Goal: Transaction & Acquisition: Download file/media

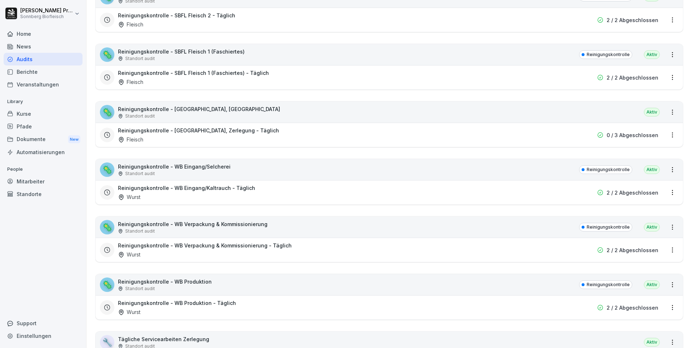
scroll to position [398, 0]
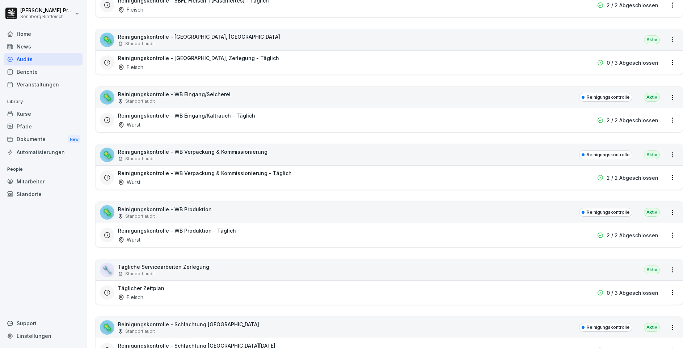
click at [233, 208] on div "🦠 Reinigungskontrolle - WB Produktion Standort audit Reinigungskontrolle Aktiv" at bounding box center [388, 212] width 587 height 21
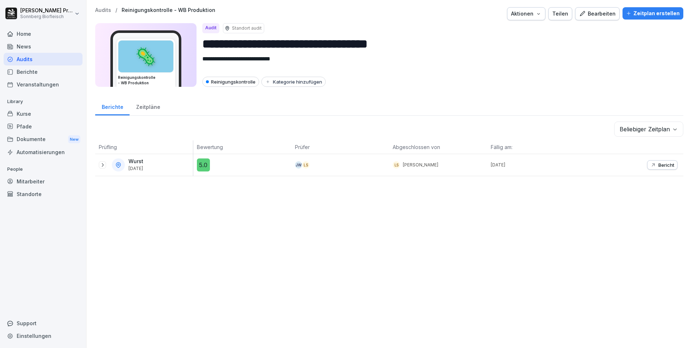
click at [591, 17] on div "Bearbeiten" at bounding box center [597, 14] width 37 height 8
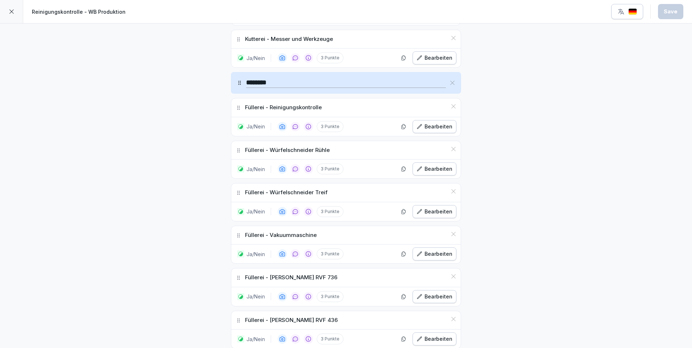
scroll to position [940, 0]
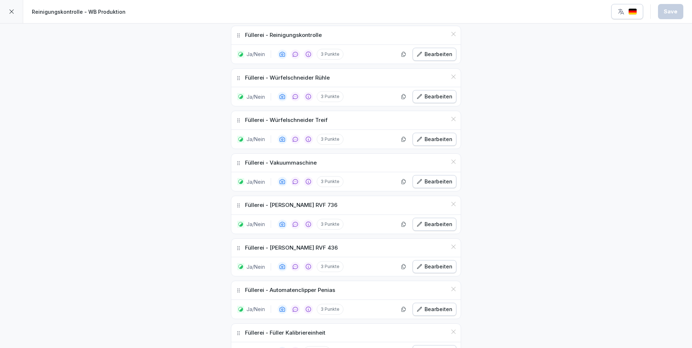
click at [450, 74] on icon at bounding box center [453, 77] width 6 height 6
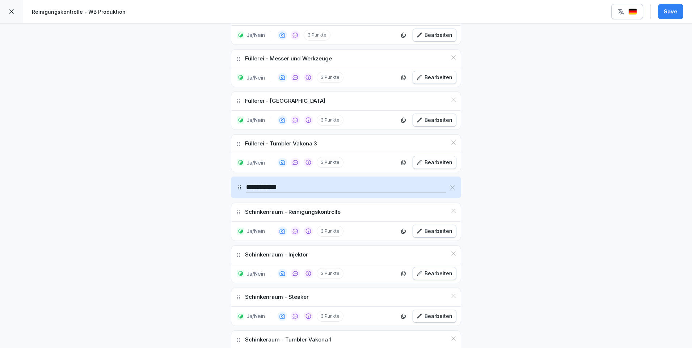
scroll to position [1178, 0]
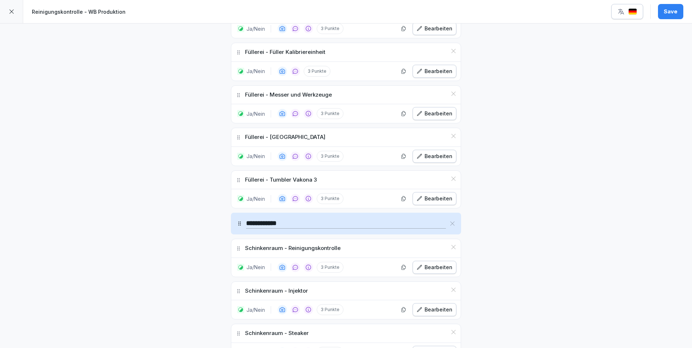
click at [452, 178] on icon at bounding box center [453, 179] width 6 height 6
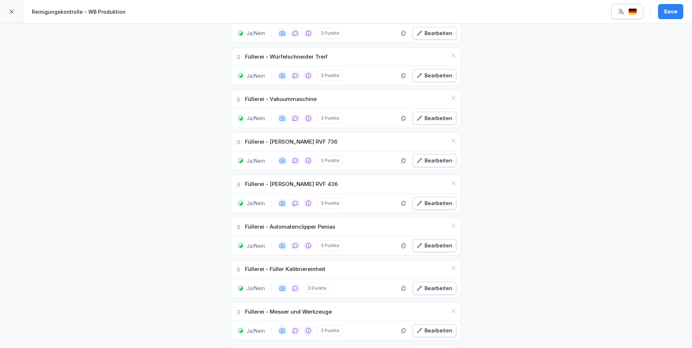
scroll to position [853, 0]
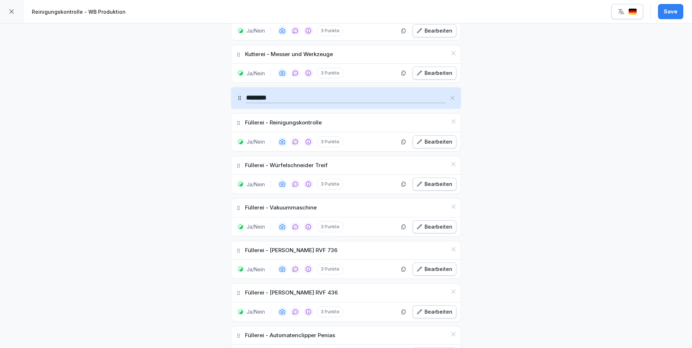
click at [670, 8] on div "Save" at bounding box center [670, 12] width 14 height 8
click at [12, 12] on icon at bounding box center [11, 11] width 4 height 4
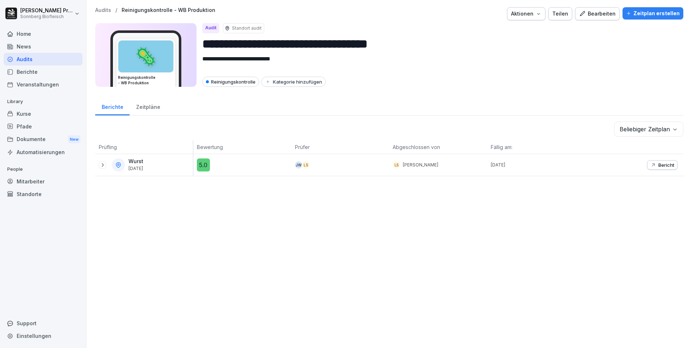
click at [101, 168] on div at bounding box center [102, 164] width 7 height 7
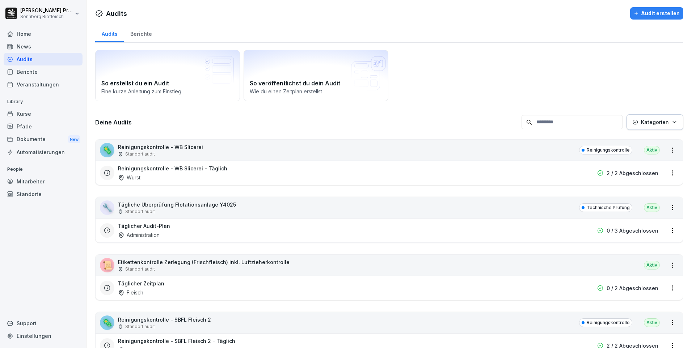
scroll to position [72, 0]
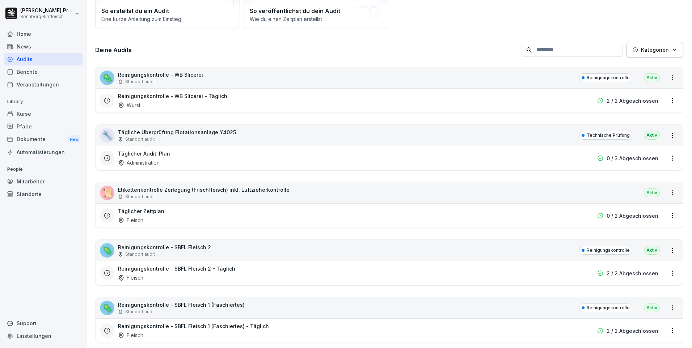
click at [117, 191] on div "📜 Etikettenkontrolle Zerlegung (Frischfleisch) inkl. Luftzieherkontrolle Stando…" at bounding box center [195, 193] width 190 height 14
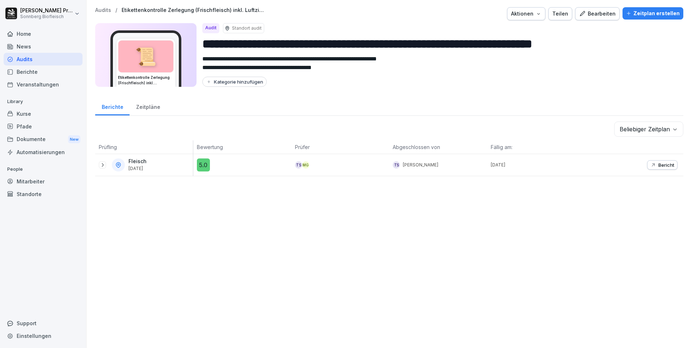
click at [103, 167] on icon at bounding box center [102, 165] width 6 height 6
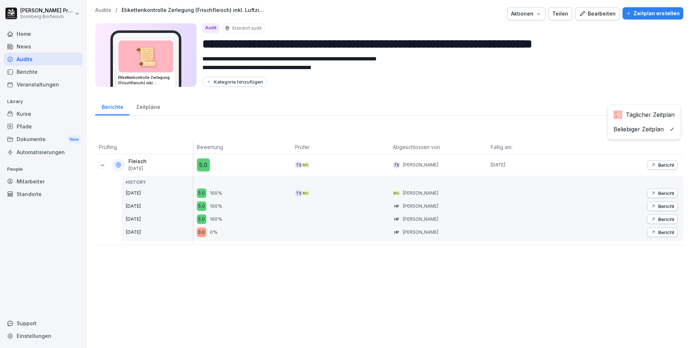
click at [670, 127] on body "**********" at bounding box center [346, 174] width 692 height 348
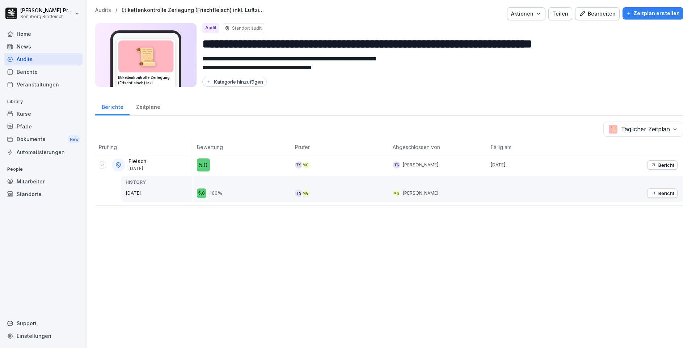
click at [103, 8] on p "Audits" at bounding box center [103, 10] width 16 height 6
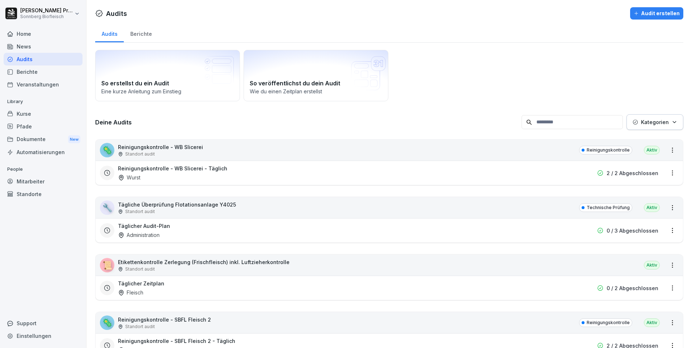
click at [671, 123] on icon "button" at bounding box center [673, 121] width 5 height 5
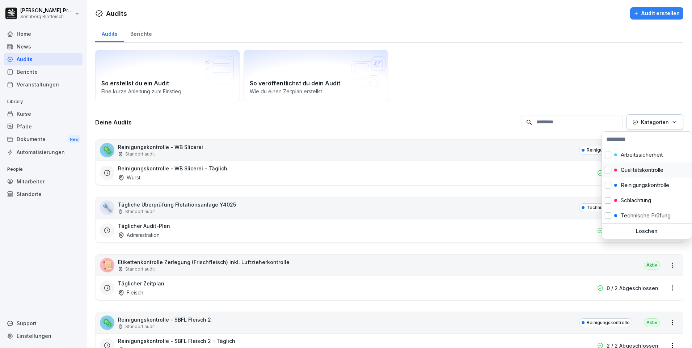
click at [631, 171] on p "Qualitätskontrolle" at bounding box center [641, 170] width 43 height 7
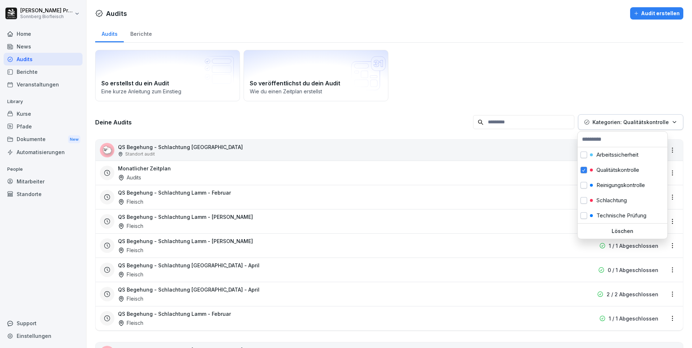
click at [492, 85] on html "[PERSON_NAME] Sonnberg Biofleisch Home News Audits Berichte Veranstaltungen Lib…" at bounding box center [346, 174] width 692 height 348
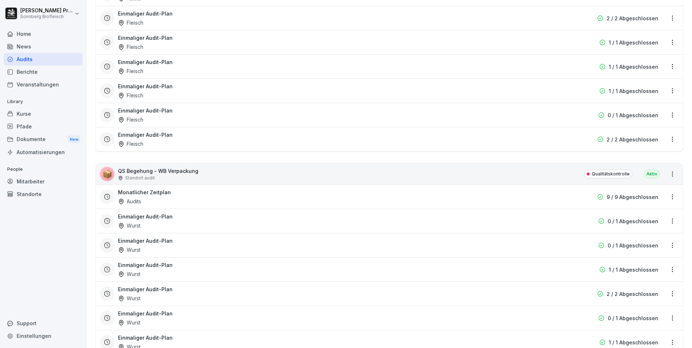
scroll to position [1338, 0]
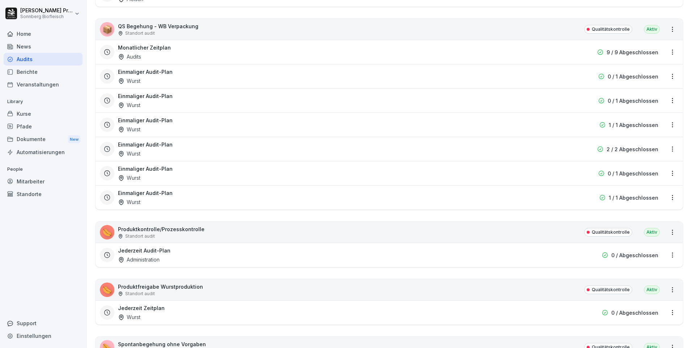
click at [217, 29] on div "📦 QS Begehung - WB Verpackung Standort audit Qualitätskontrolle Aktiv" at bounding box center [388, 29] width 587 height 21
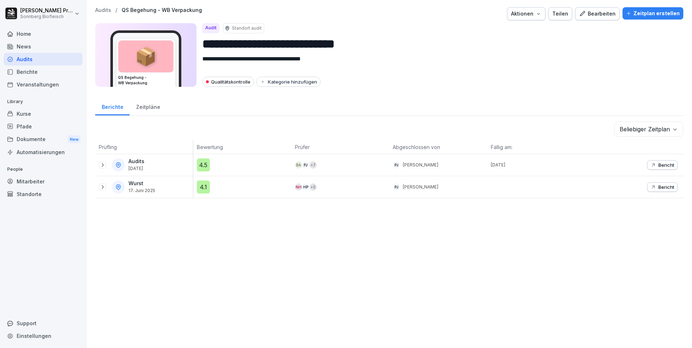
click at [658, 167] on p "Bericht" at bounding box center [666, 165] width 16 height 6
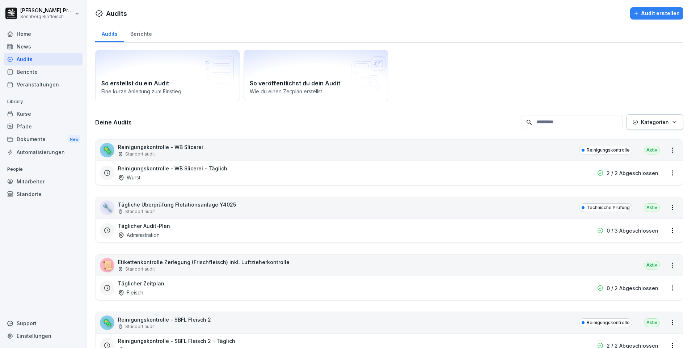
click at [578, 122] on input at bounding box center [571, 122] width 101 height 14
click at [671, 121] on icon "button" at bounding box center [673, 121] width 5 height 5
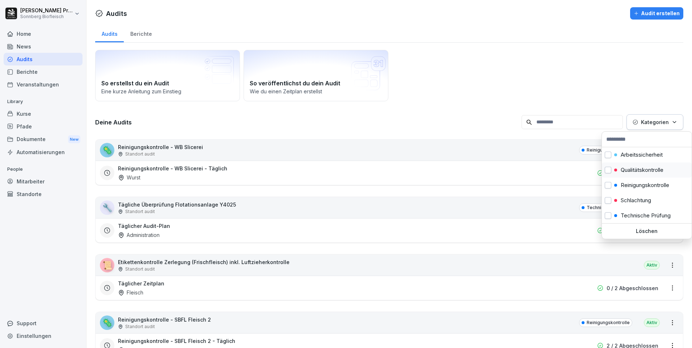
click at [635, 168] on p "Qualitätskontrolle" at bounding box center [641, 170] width 43 height 7
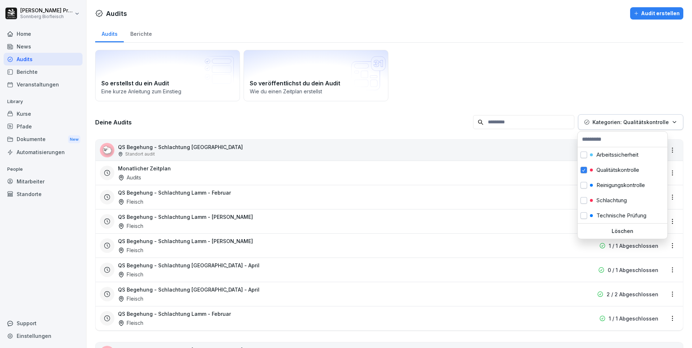
click at [429, 97] on html "[PERSON_NAME] Sonnberg Biofleisch Home News Audits Berichte Veranstaltungen Lib…" at bounding box center [346, 174] width 692 height 348
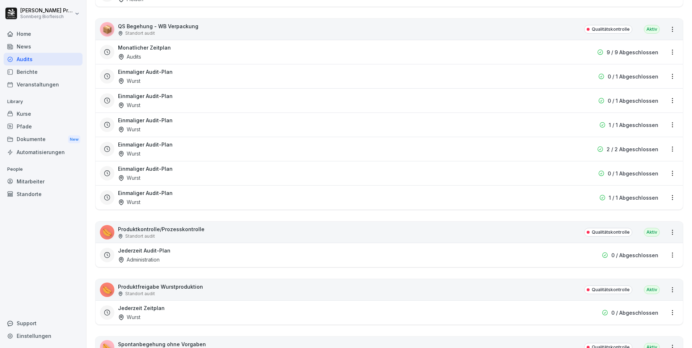
scroll to position [1411, 0]
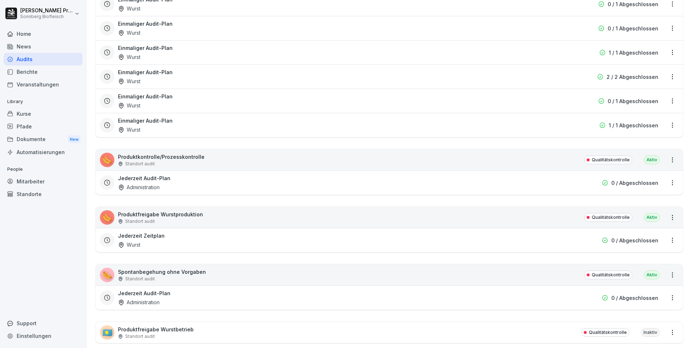
click at [249, 217] on div "🌭 Produktfreigabe Wurstproduktion Standort audit Qualitätskontrolle Aktiv" at bounding box center [388, 217] width 587 height 21
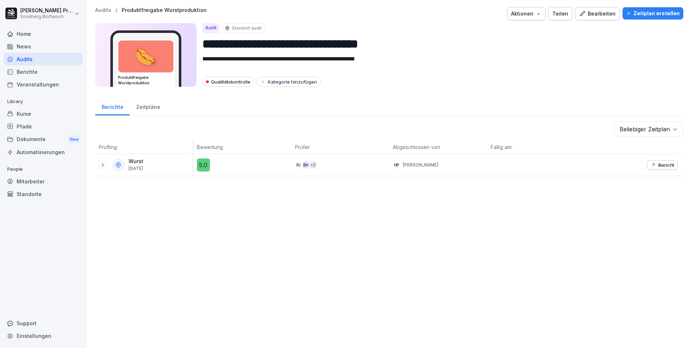
click at [100, 164] on icon at bounding box center [102, 165] width 6 height 6
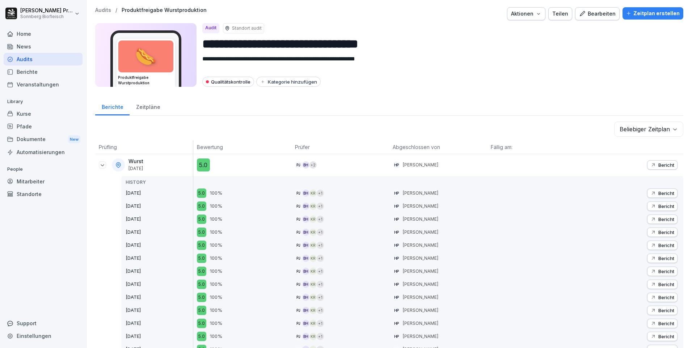
click at [660, 205] on p "Bericht" at bounding box center [666, 206] width 16 height 6
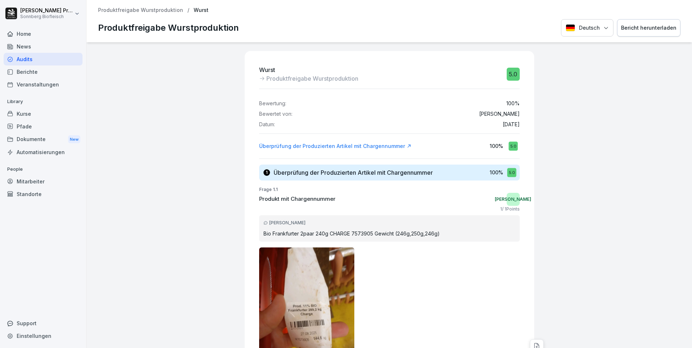
click at [643, 30] on div "Bericht herunterladen" at bounding box center [648, 28] width 55 height 8
click at [169, 10] on p "Produktfreigabe Wurstproduktion" at bounding box center [140, 10] width 85 height 6
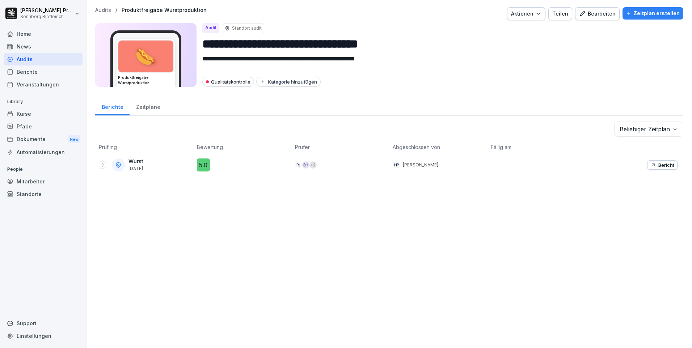
click at [102, 164] on icon at bounding box center [102, 165] width 6 height 6
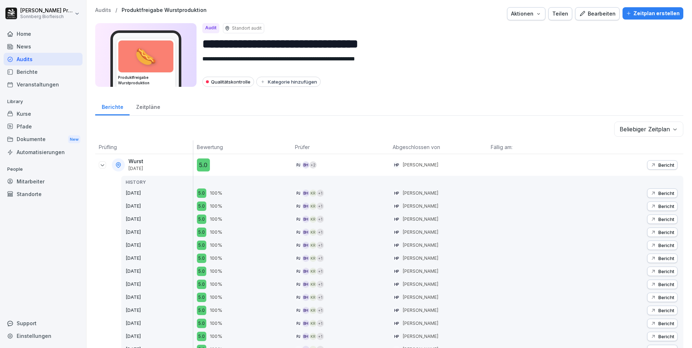
click at [662, 195] on p "Bericht" at bounding box center [666, 193] width 16 height 6
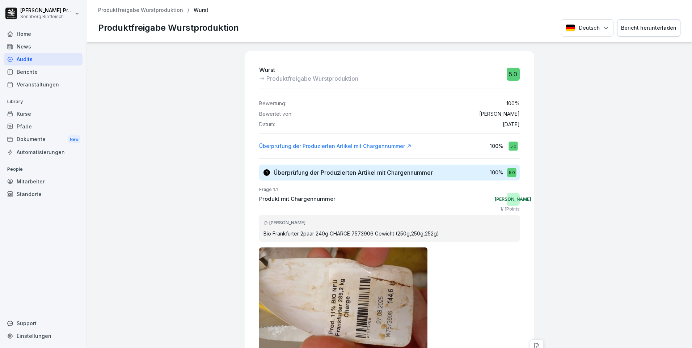
scroll to position [36, 0]
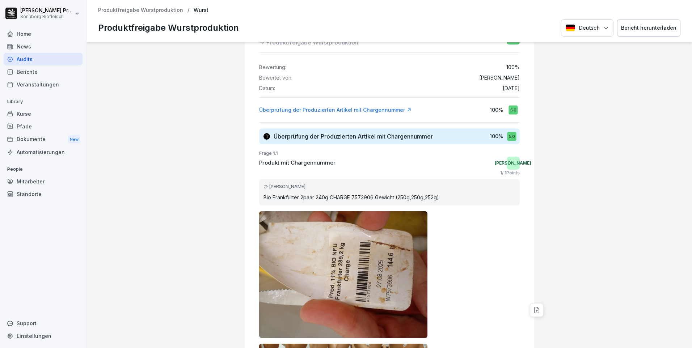
click at [647, 30] on div "Bericht herunterladen" at bounding box center [648, 28] width 55 height 8
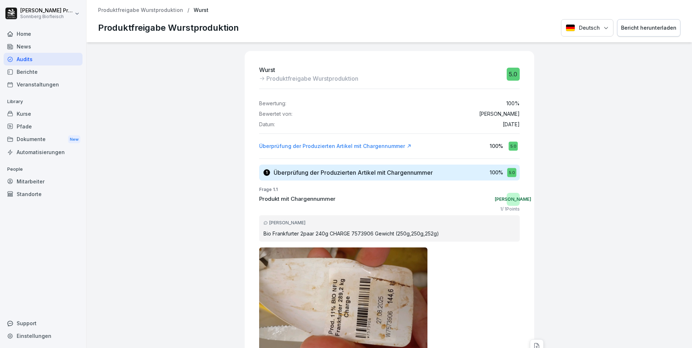
click at [152, 9] on p "Produktfreigabe Wurstproduktion" at bounding box center [140, 10] width 85 height 6
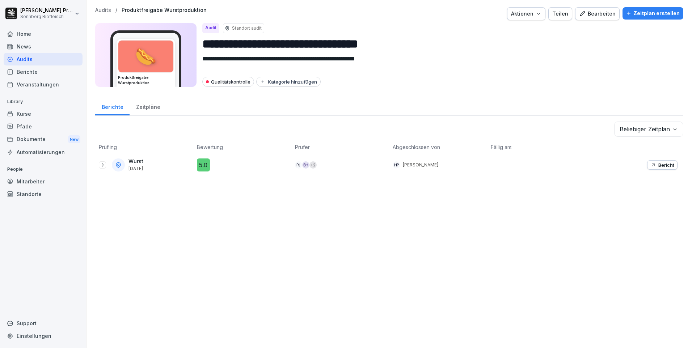
click at [662, 164] on p "Bericht" at bounding box center [666, 165] width 16 height 6
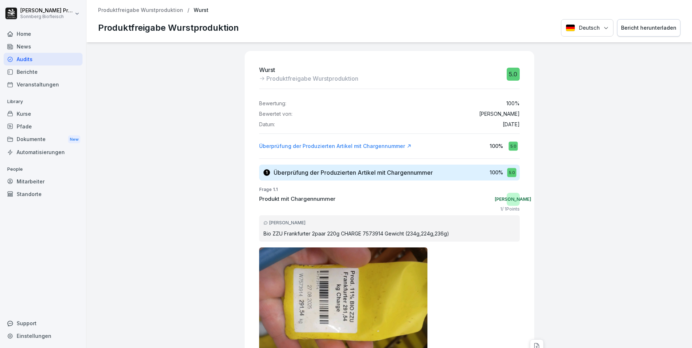
click at [642, 30] on div "Bericht herunterladen" at bounding box center [648, 28] width 55 height 8
